Goal: Task Accomplishment & Management: Use online tool/utility

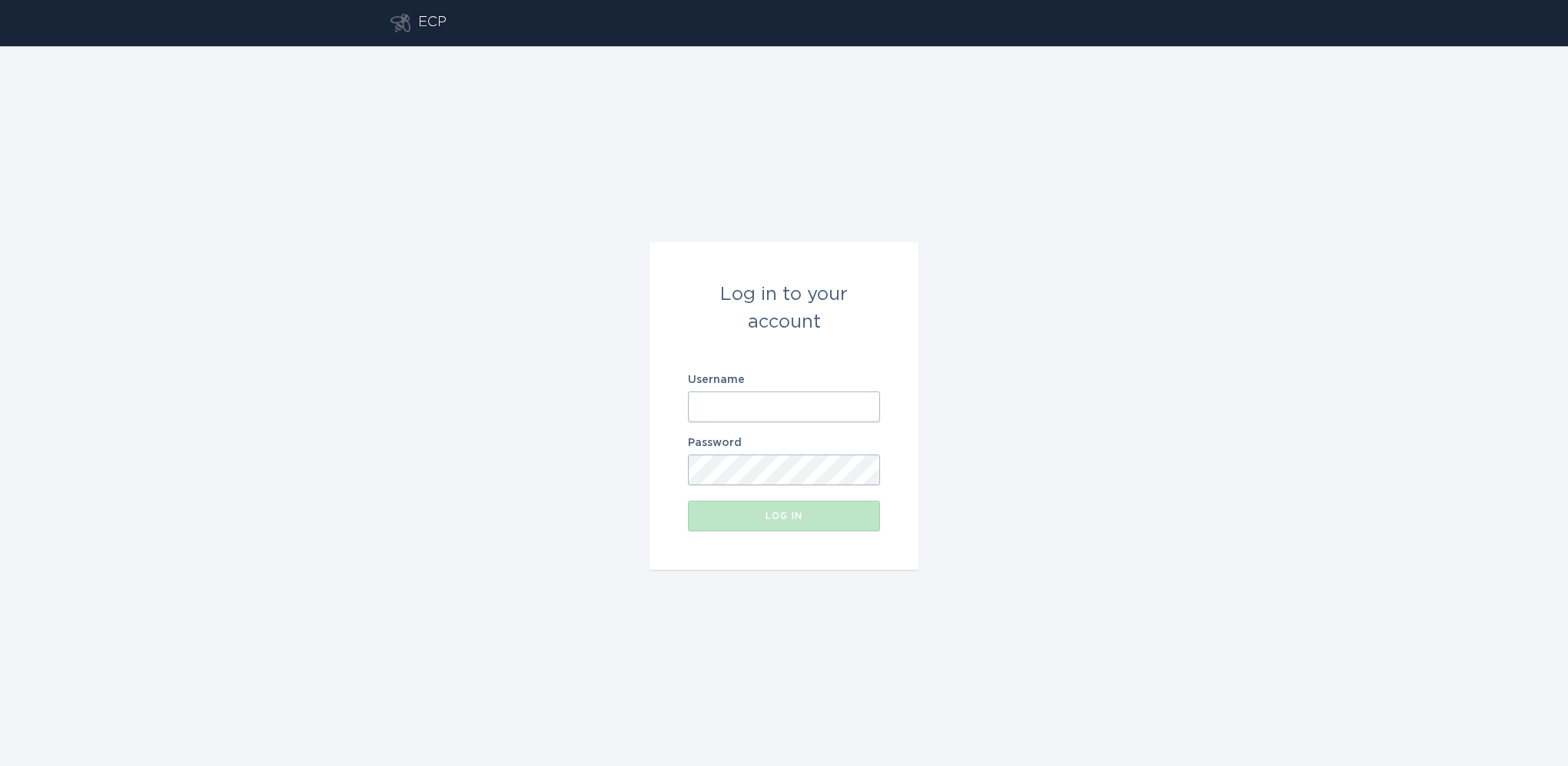
type input "[EMAIL_ADDRESS][DOMAIN_NAME]"
click at [779, 516] on div "Log in" at bounding box center [784, 516] width 177 height 16
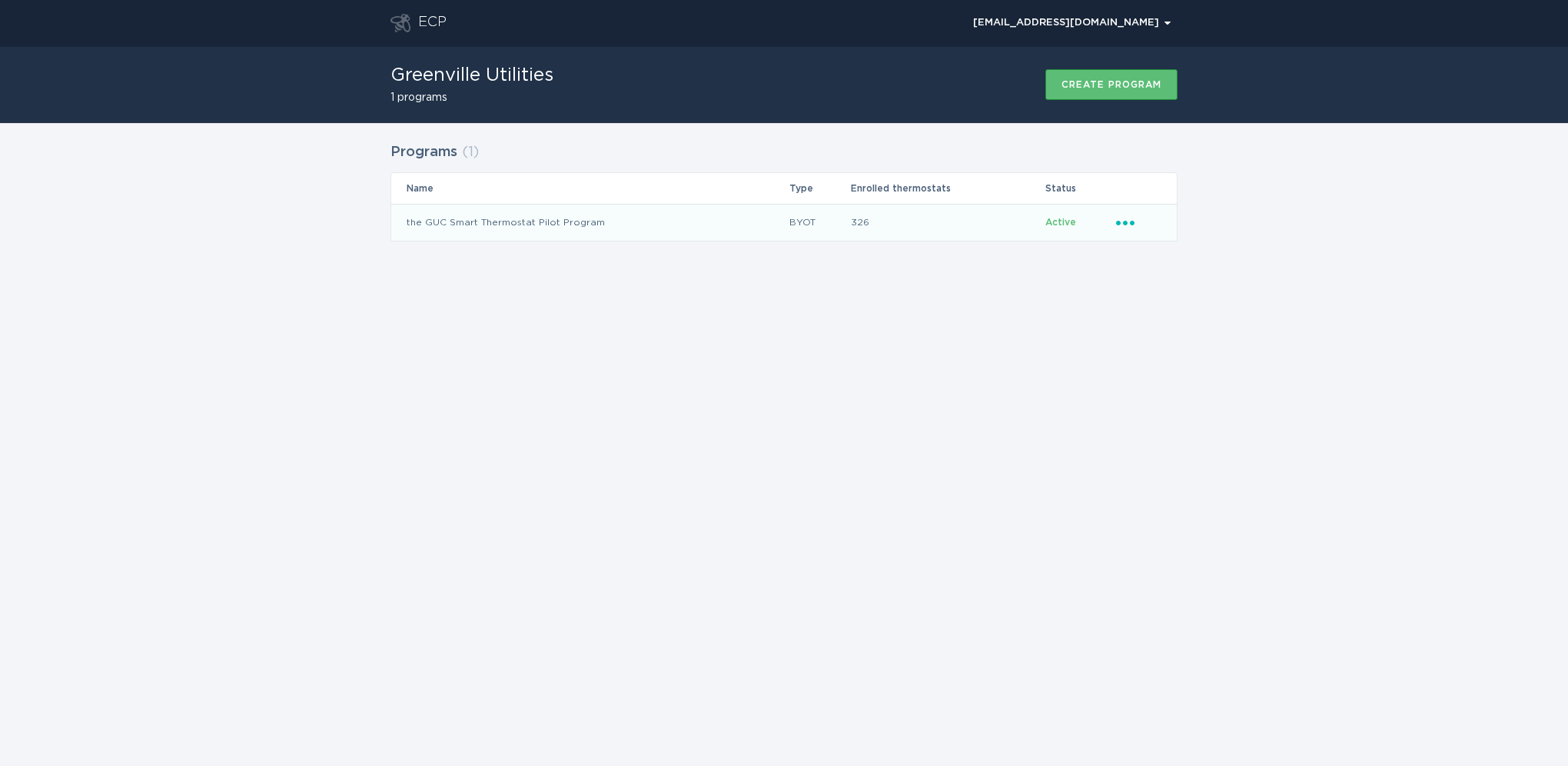
click at [1133, 217] on icon "Ellipsis" at bounding box center [1127, 219] width 21 height 13
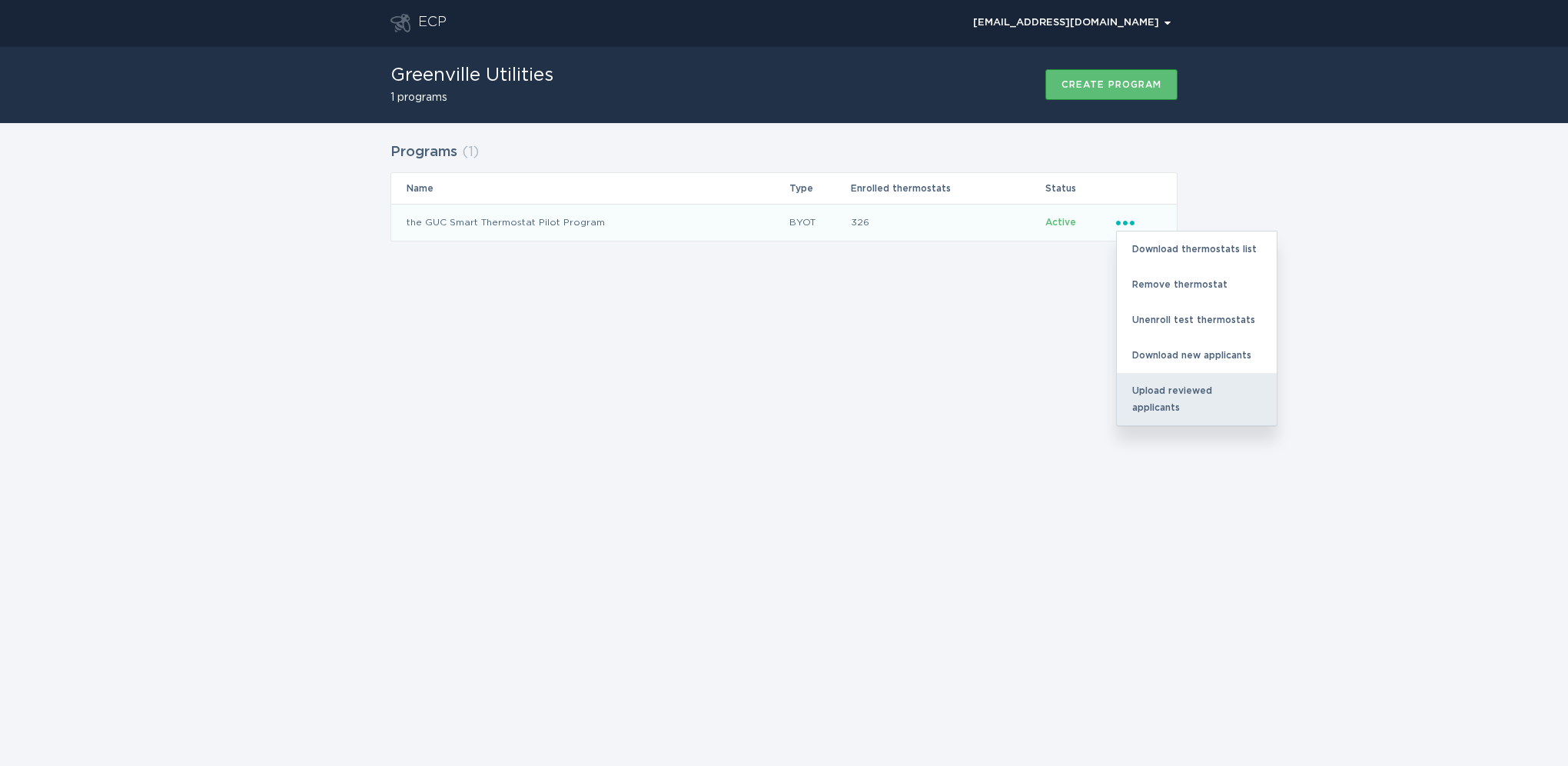
click at [1154, 387] on div "Upload reviewed applicants" at bounding box center [1196, 399] width 160 height 52
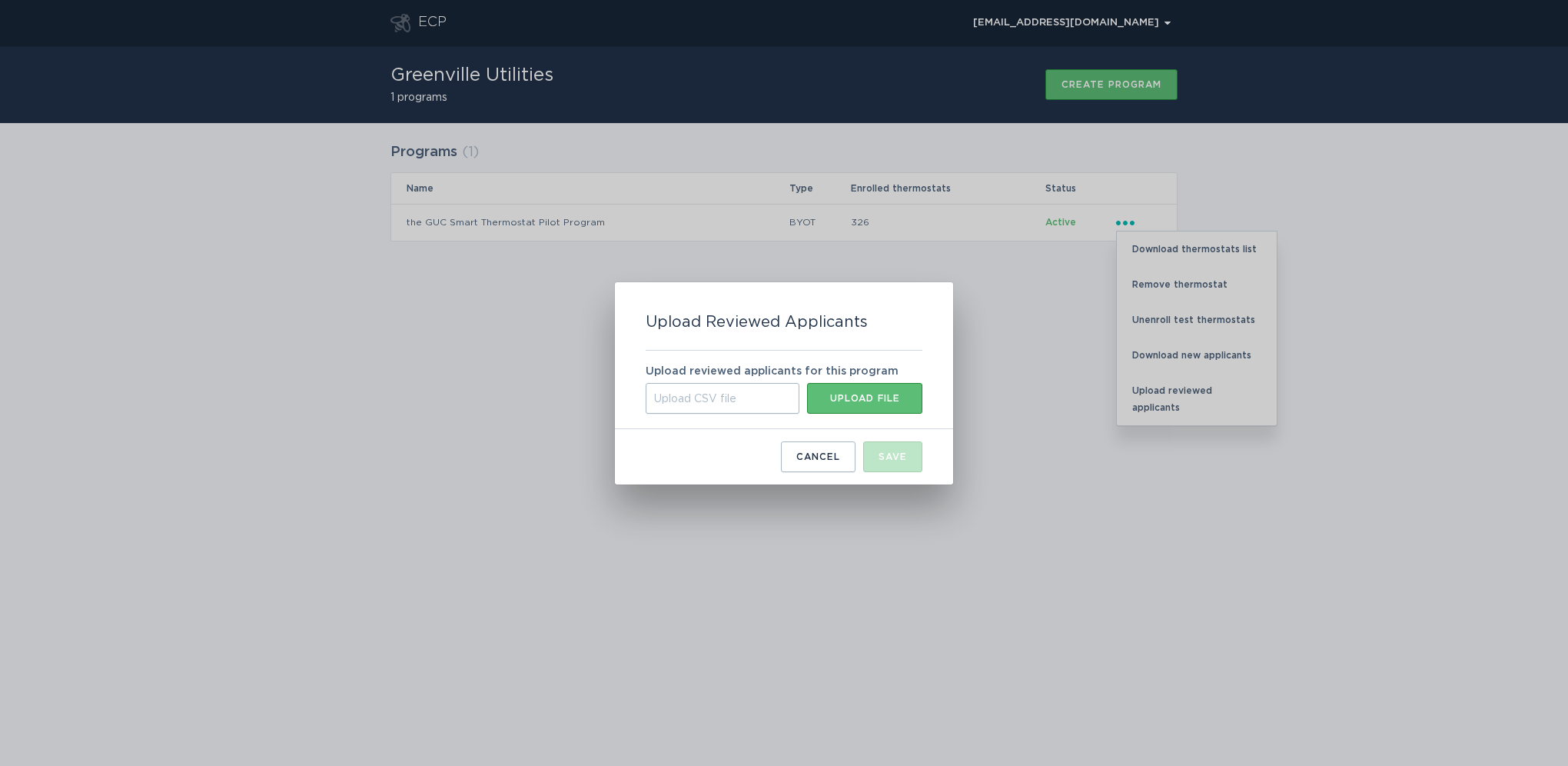
click at [690, 399] on div "Upload CSV file" at bounding box center [723, 399] width 153 height 31
click at [646, 383] on input "Upload CSV file Upload file" at bounding box center [646, 383] width 0 height 0
type input "C:\fakepath\new_applicants (57).csv"
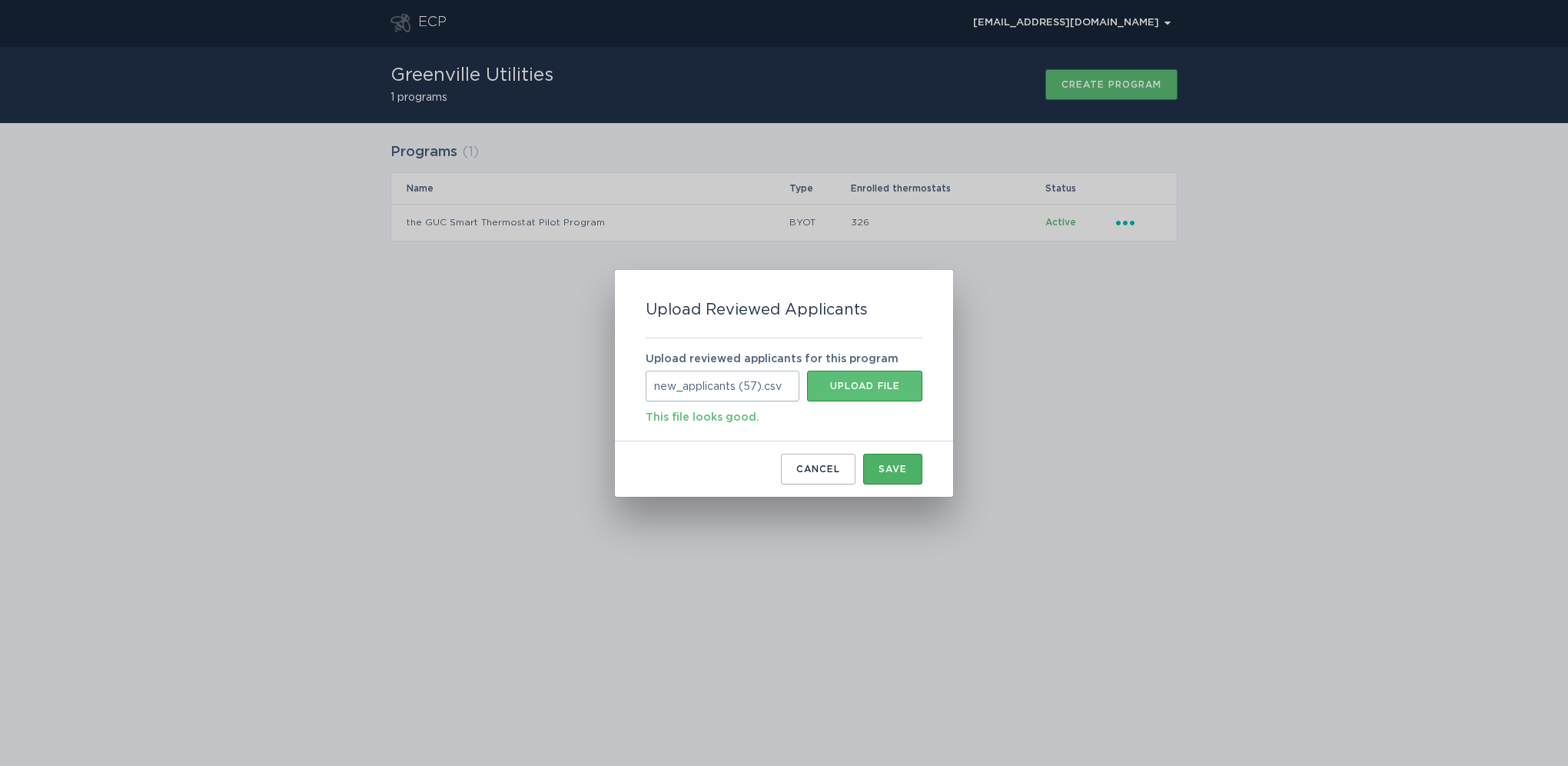
click at [889, 465] on div "Save" at bounding box center [893, 470] width 28 height 10
